Goal: Information Seeking & Learning: Learn about a topic

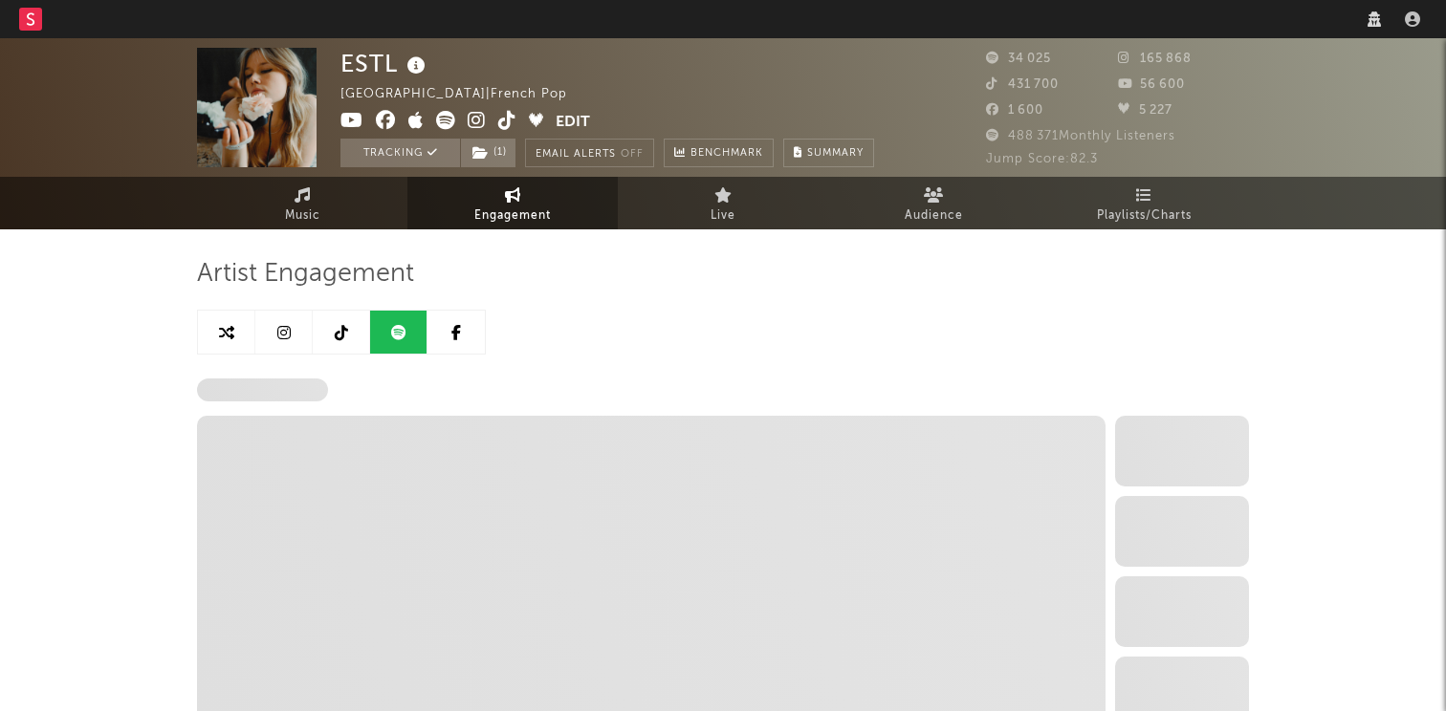
select select "6m"
select select "1w"
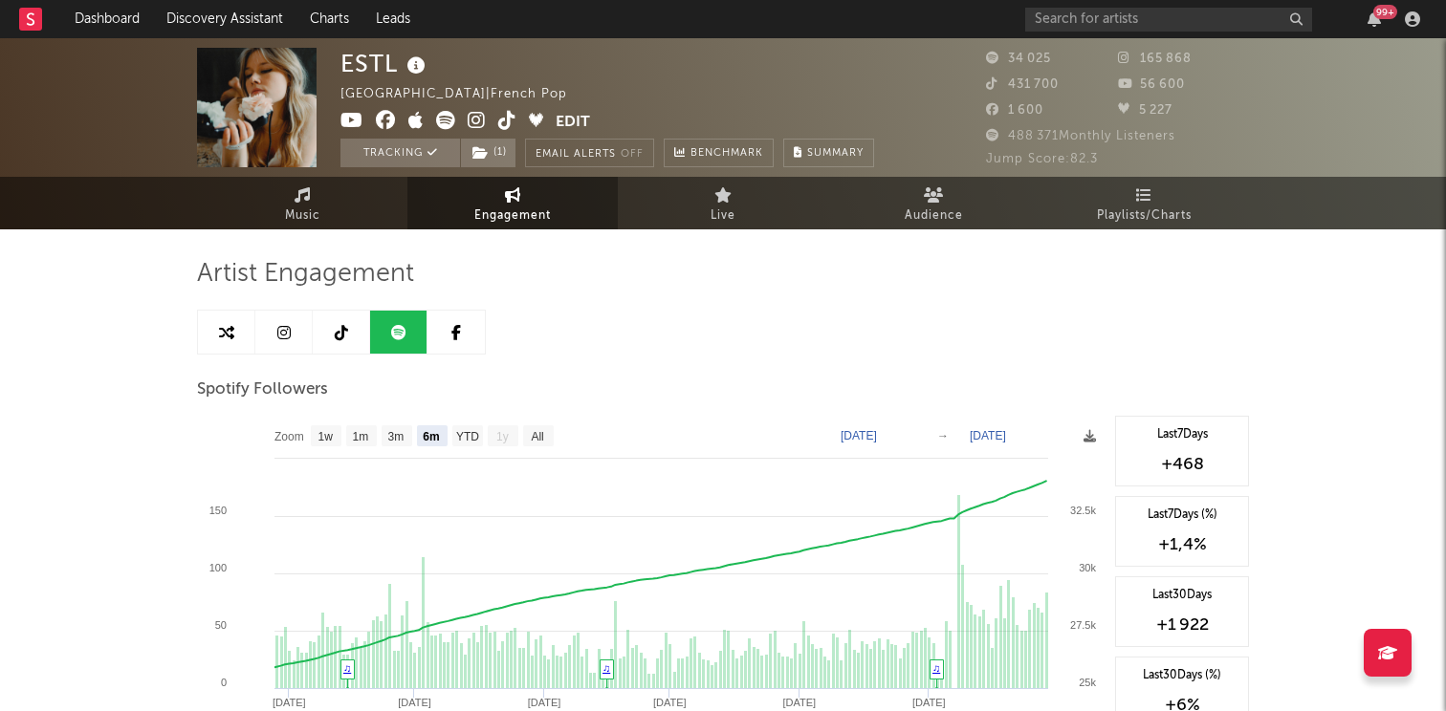
click at [293, 331] on link at bounding box center [283, 332] width 57 height 43
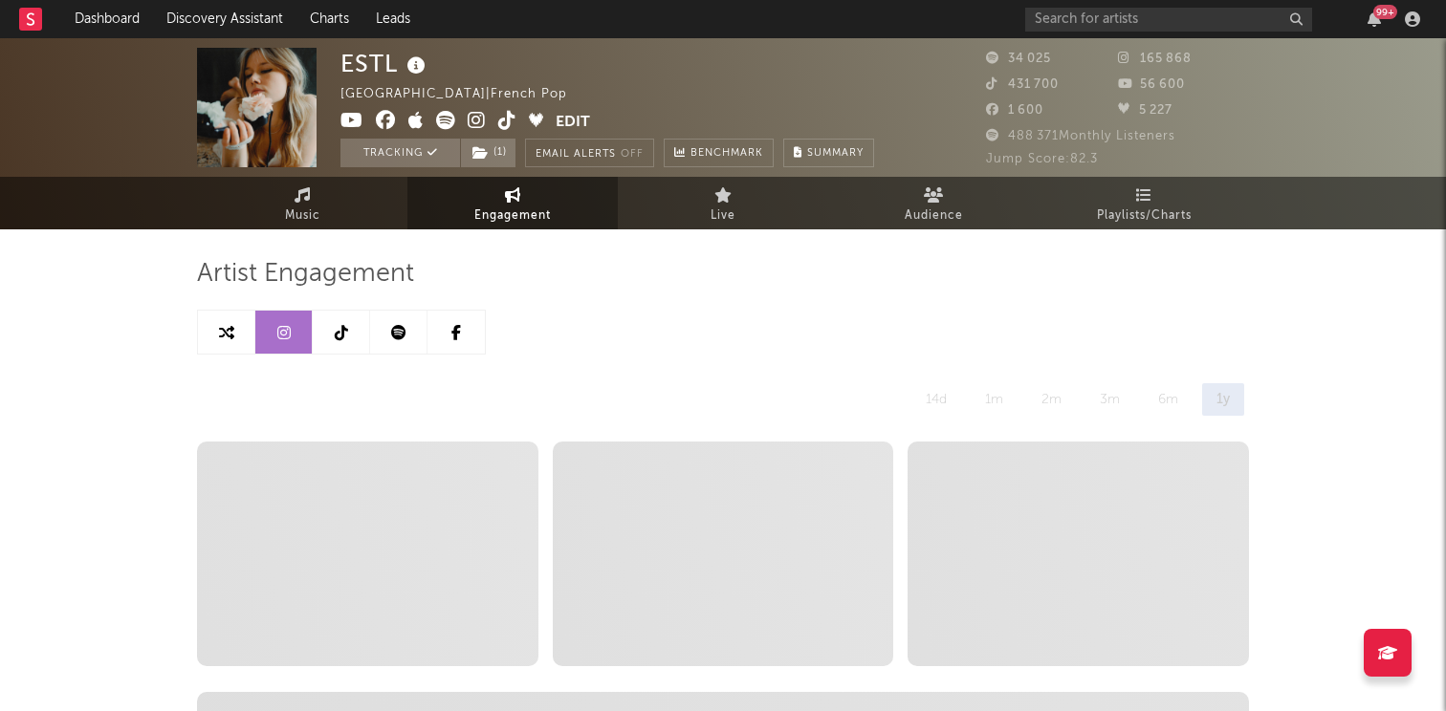
select select "6m"
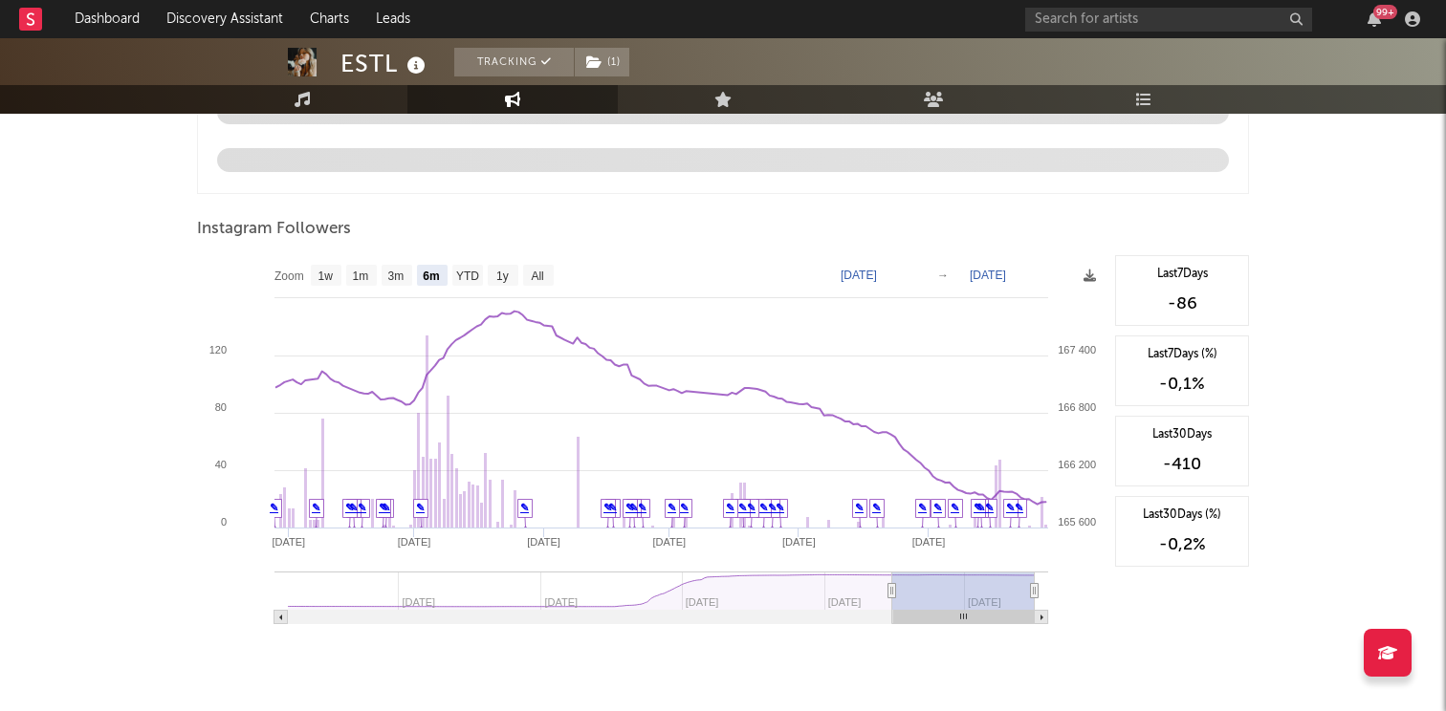
scroll to position [2060, 0]
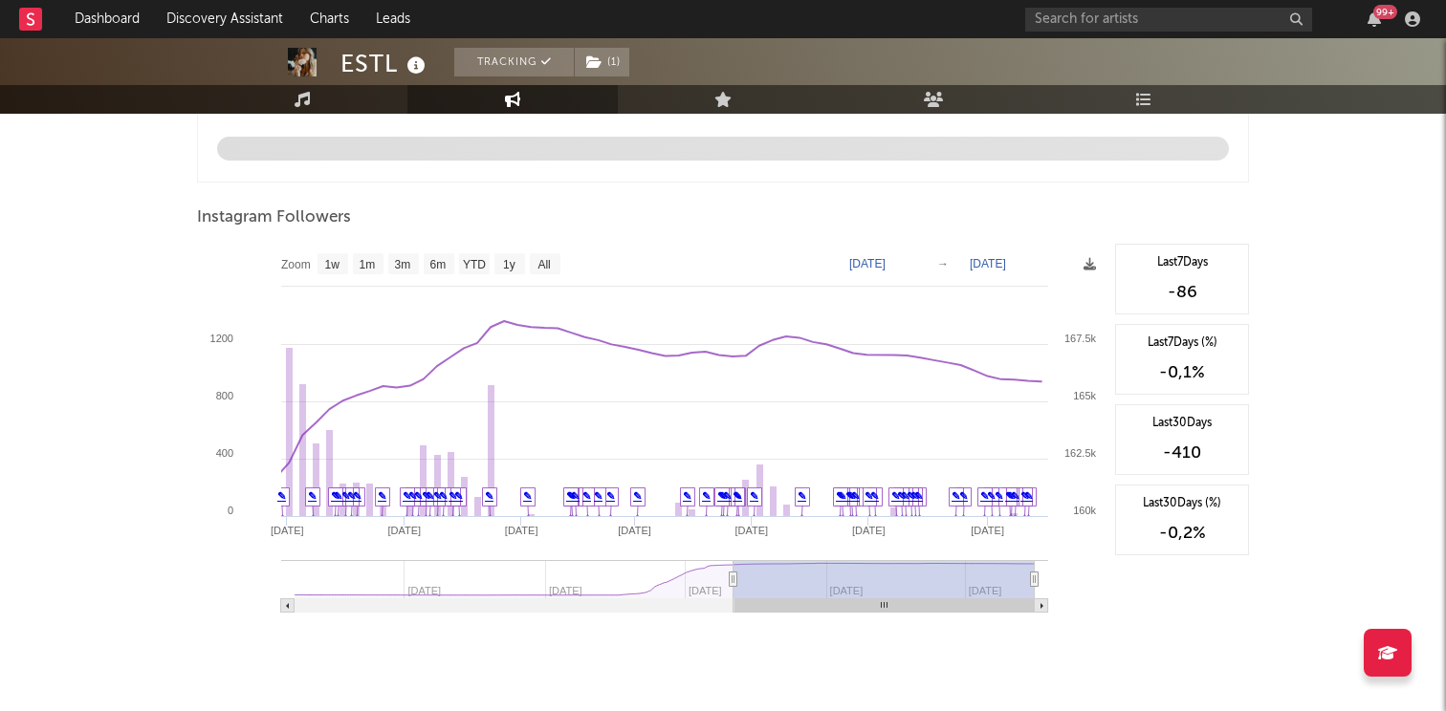
type input "2024-09-26"
select select "1y"
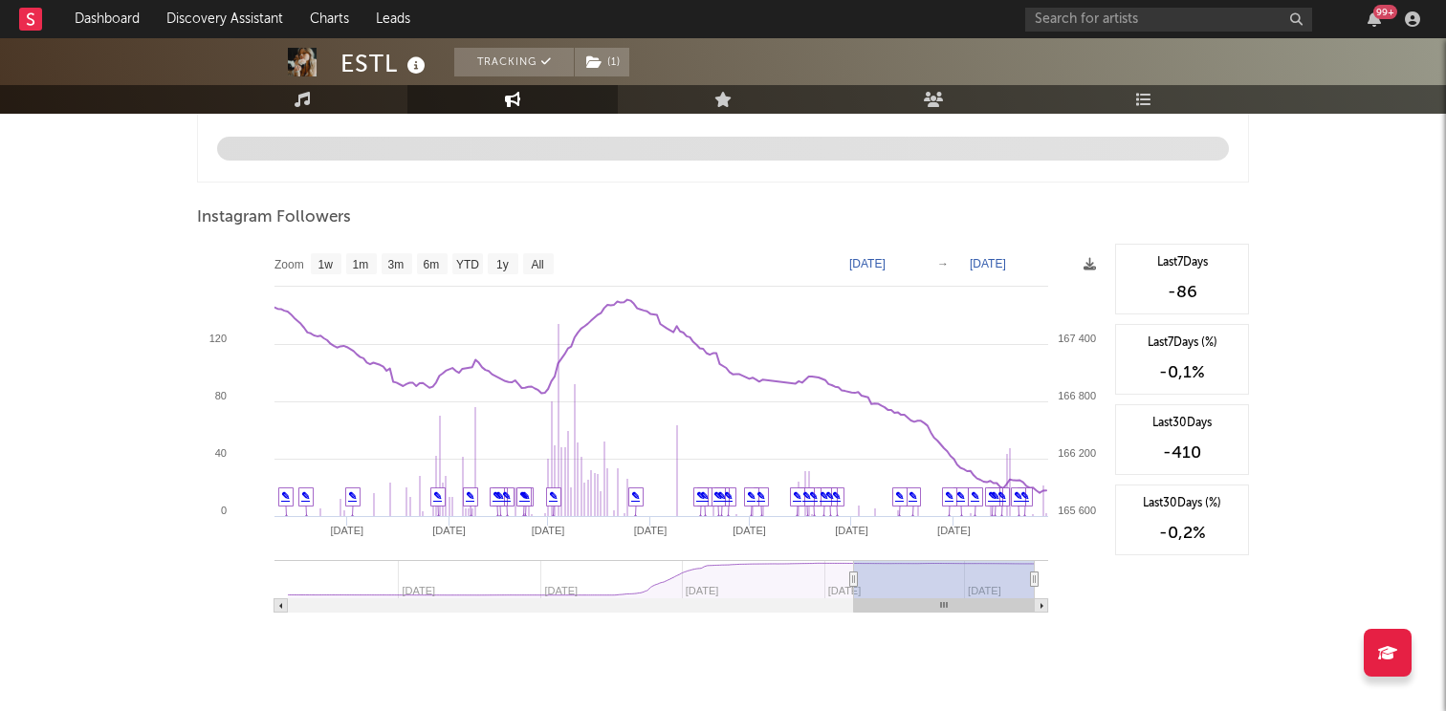
drag, startPoint x: 891, startPoint y: 579, endPoint x: 852, endPoint y: 568, distance: 40.8
click at [852, 568] on g at bounding box center [661, 586] width 774 height 53
type input "2025-02-05"
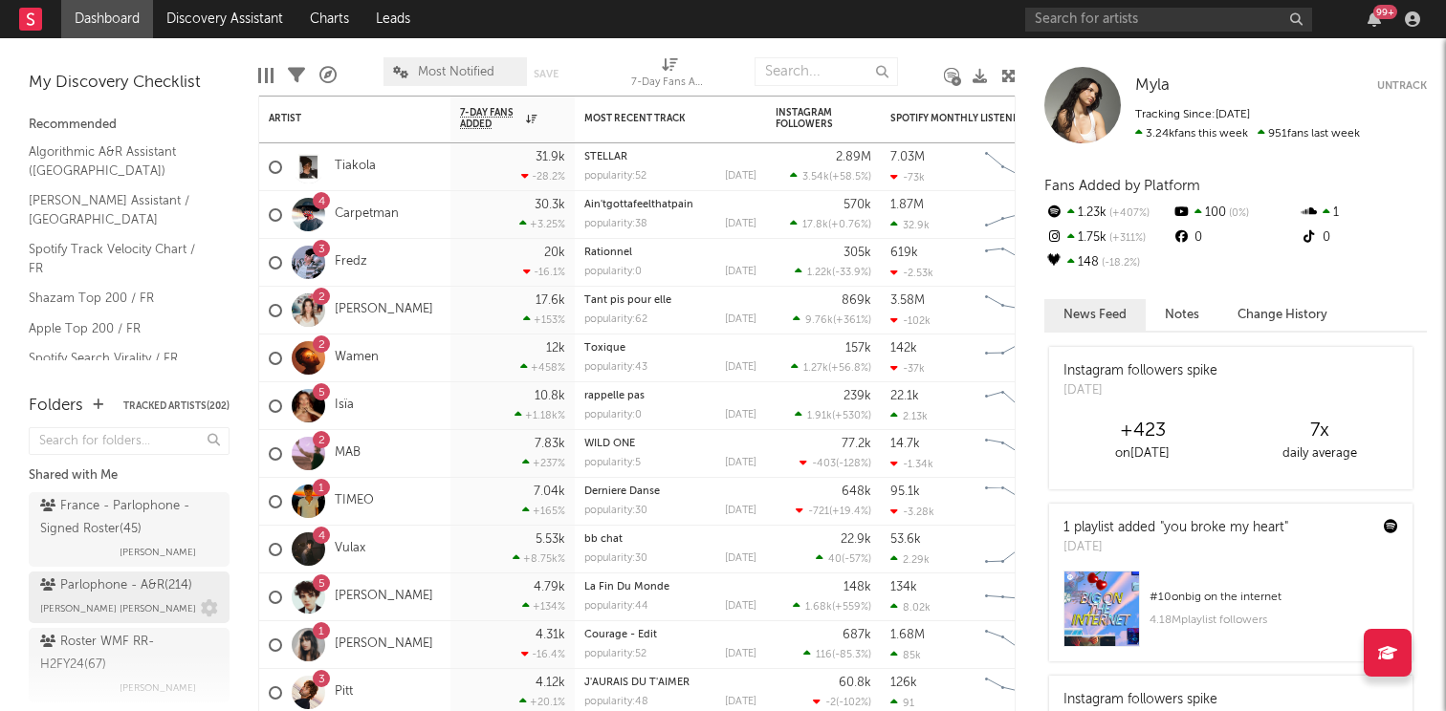
click at [98, 586] on div "Parlophone - A&R ( 214 )" at bounding box center [116, 586] width 152 height 23
